Goal: Answer question/provide support

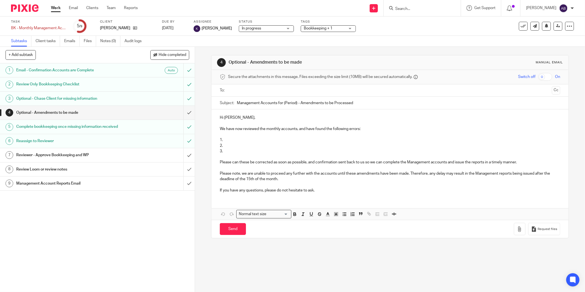
click at [72, 181] on h1 "Management Account Reports Email" at bounding box center [70, 183] width 108 height 8
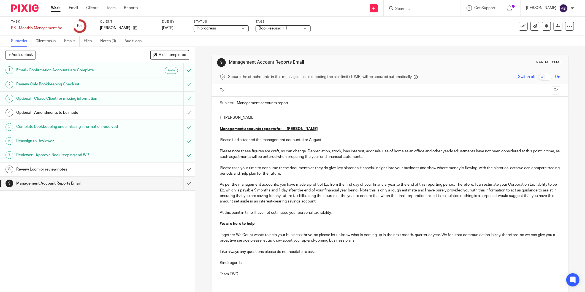
click at [326, 185] on p "Please note these figures are draft, so can change. Depreciation, stock, loan i…" at bounding box center [390, 187] width 340 height 78
click at [329, 184] on p "Please note these figures are draft, so can change. Depreciation, stock, loan i…" at bounding box center [390, 187] width 340 height 78
copy p "3,857"
click at [244, 190] on p "Please note these figures are draft, so can change. Depreciation, stock, loan i…" at bounding box center [390, 187] width 340 height 78
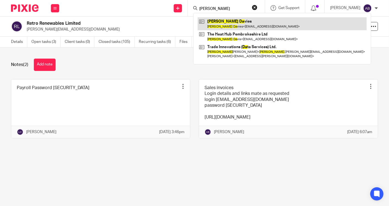
type input "[PERSON_NAME]"
click at [242, 28] on link at bounding box center [282, 23] width 169 height 13
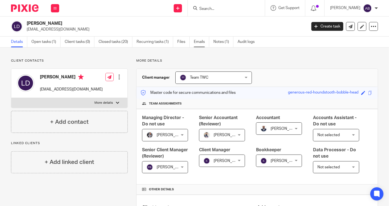
click at [197, 44] on link "Emails" at bounding box center [201, 42] width 15 height 11
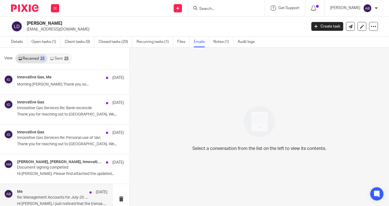
click at [54, 194] on div "Me [DATE]" at bounding box center [62, 193] width 90 height 6
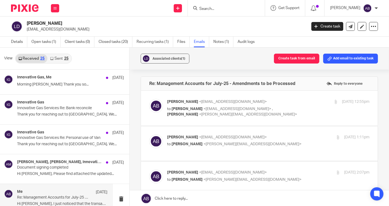
click at [292, 108] on p "to [PERSON_NAME] <[EMAIL_ADDRESS][DOMAIN_NAME]> , [PERSON_NAME] <[PERSON_NAME][…" at bounding box center [234, 111] width 135 height 11
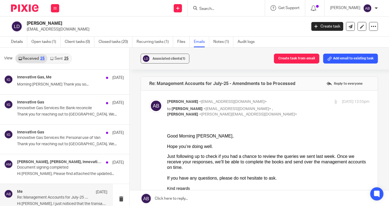
click at [281, 105] on div "[PERSON_NAME] <[EMAIL_ADDRESS][DOMAIN_NAME]> to [PERSON_NAME] <[EMAIL_ADDRESS][…" at bounding box center [234, 108] width 135 height 18
checkbox input "false"
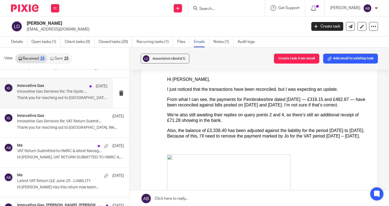
scroll to position [367, 0]
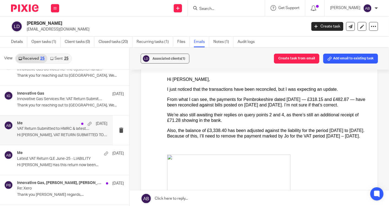
click at [49, 136] on p "Hi [PERSON_NAME], VAT RETURN SUBMITTED TO HMRC AND..." at bounding box center [62, 135] width 90 height 5
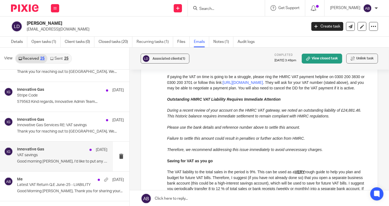
scroll to position [550, 0]
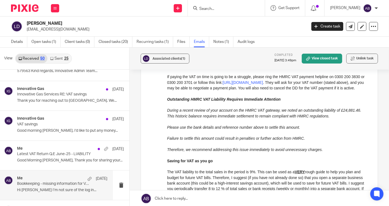
click at [51, 185] on div "Me [DATE] Bookkeeping - missing information for VAT Q.E Jun-25 Hi Akshay I’m no…" at bounding box center [62, 185] width 90 height 18
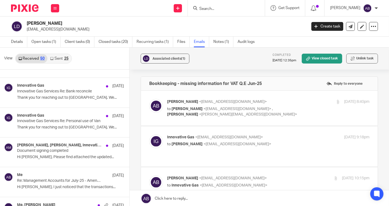
scroll to position [0, 0]
